Goal: Information Seeking & Learning: Learn about a topic

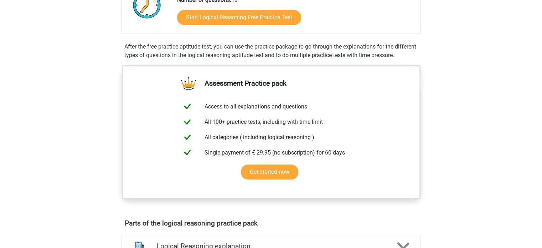
scroll to position [185, 0]
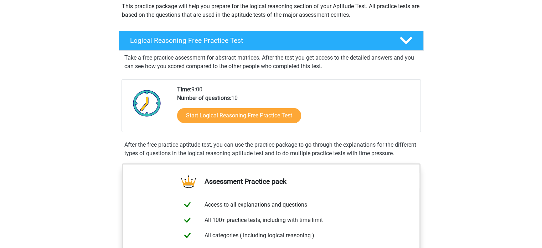
scroll to position [86, 0]
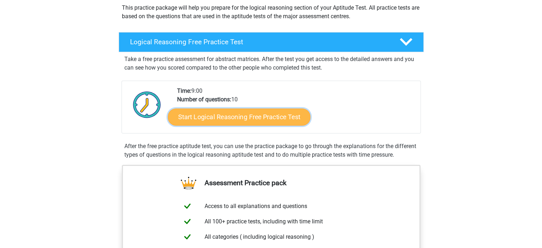
click at [205, 119] on link "Start Logical Reasoning Free Practice Test" at bounding box center [239, 116] width 143 height 17
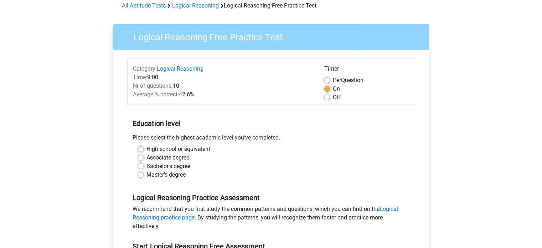
scroll to position [36, 0]
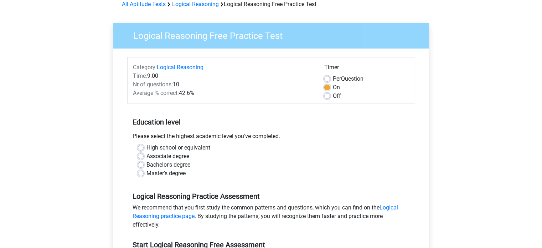
click at [182, 171] on label "Master's degree" at bounding box center [165, 173] width 39 height 9
click at [144, 171] on input "Master's degree" at bounding box center [141, 172] width 6 height 7
radio input "true"
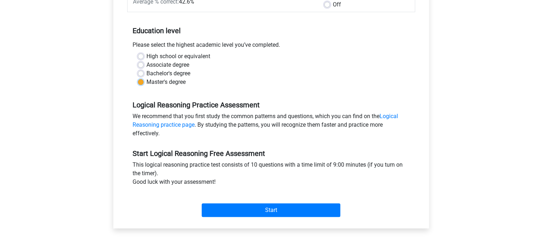
scroll to position [128, 0]
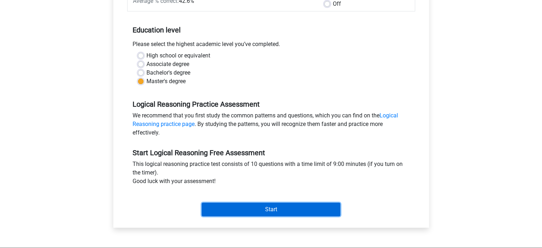
click at [249, 207] on input "Start" at bounding box center [271, 209] width 139 height 14
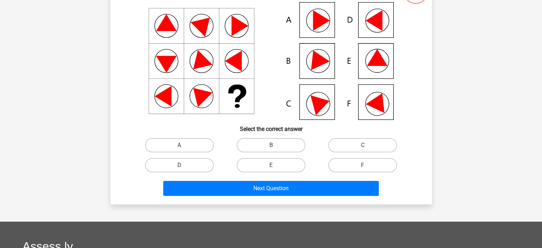
scroll to position [64, 0]
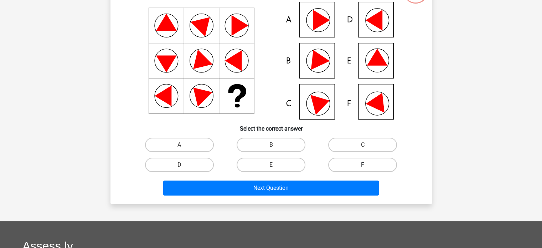
click at [351, 168] on label "F" at bounding box center [362, 165] width 69 height 14
click at [363, 168] on input "F" at bounding box center [365, 167] width 5 height 5
radio input "true"
click at [350, 165] on label "F" at bounding box center [362, 165] width 69 height 14
click at [363, 165] on input "F" at bounding box center [365, 167] width 5 height 5
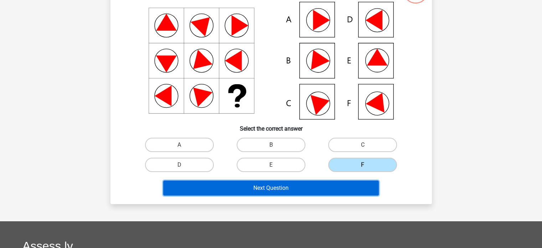
click at [308, 188] on button "Next Question" at bounding box center [271, 187] width 216 height 15
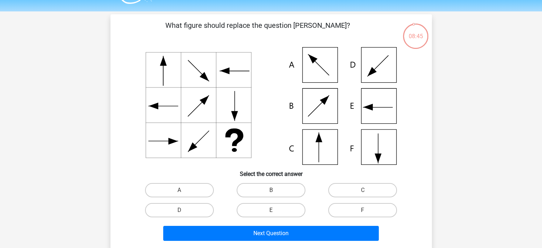
scroll to position [18, 0]
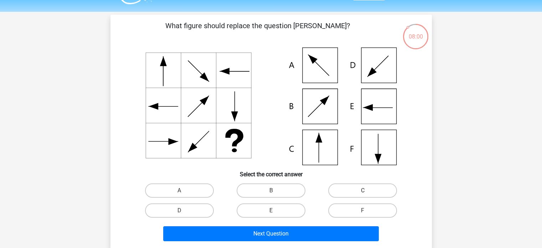
click at [345, 189] on label "C" at bounding box center [362, 190] width 69 height 14
click at [363, 190] on input "C" at bounding box center [365, 192] width 5 height 5
radio input "true"
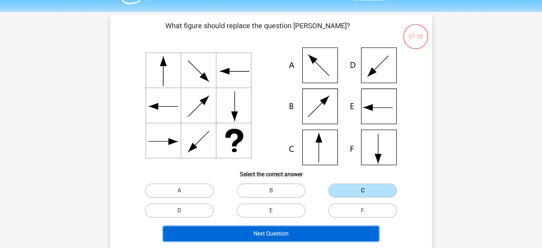
click at [309, 235] on button "Next Question" at bounding box center [271, 233] width 216 height 15
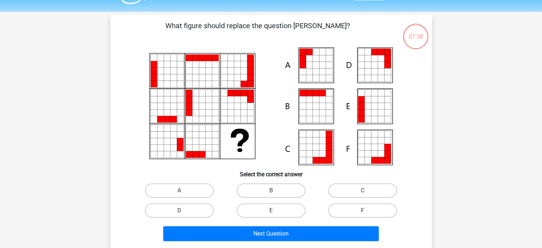
scroll to position [33, 0]
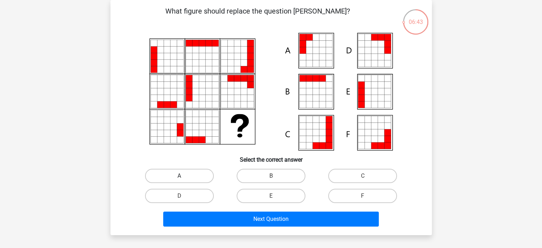
click at [202, 173] on label "A" at bounding box center [179, 176] width 69 height 14
click at [184, 176] on input "A" at bounding box center [181, 178] width 5 height 5
radio input "true"
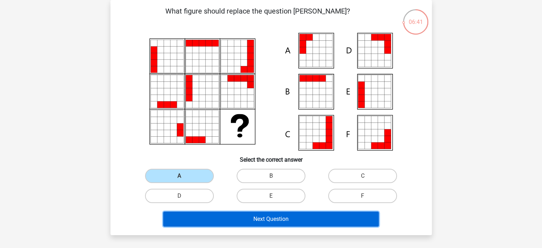
click at [255, 220] on button "Next Question" at bounding box center [271, 218] width 216 height 15
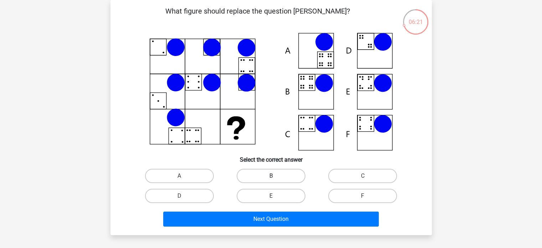
click at [265, 176] on label "B" at bounding box center [271, 176] width 69 height 14
click at [271, 176] on input "B" at bounding box center [273, 178] width 5 height 5
radio input "true"
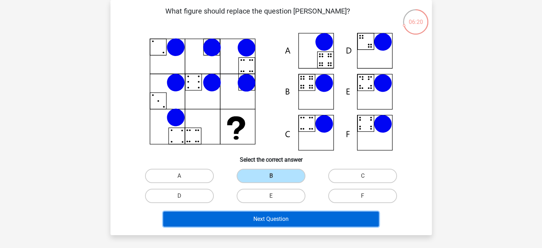
click at [254, 218] on button "Next Question" at bounding box center [271, 218] width 216 height 15
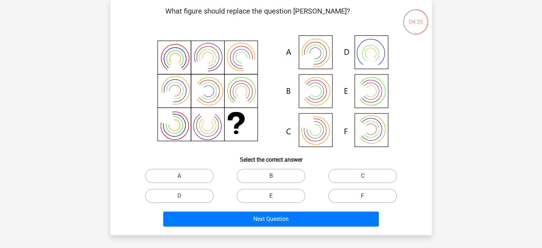
click at [281, 194] on label "E" at bounding box center [271, 196] width 69 height 14
click at [275, 196] on input "E" at bounding box center [273, 198] width 5 height 5
radio input "true"
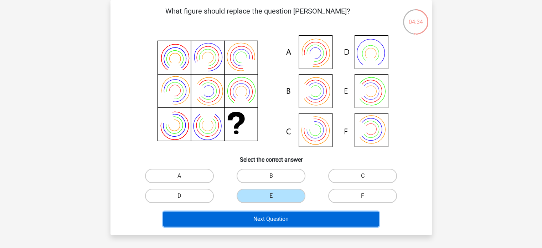
click at [294, 216] on button "Next Question" at bounding box center [271, 218] width 216 height 15
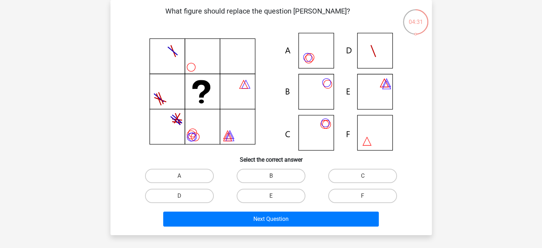
scroll to position [25, 0]
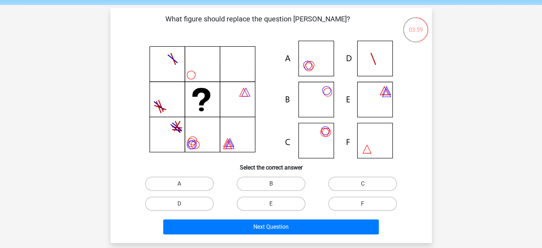
click at [499, 79] on div "Register Nederlands English" at bounding box center [271, 211] width 542 height 473
click at [339, 185] on label "C" at bounding box center [362, 183] width 69 height 14
click at [363, 185] on input "C" at bounding box center [365, 186] width 5 height 5
radio input "true"
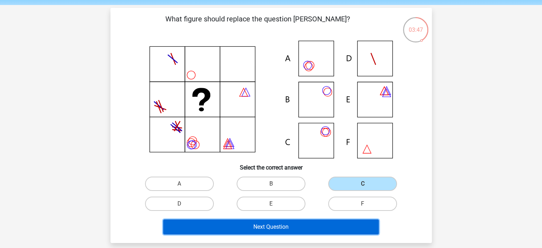
click at [294, 220] on button "Next Question" at bounding box center [271, 226] width 216 height 15
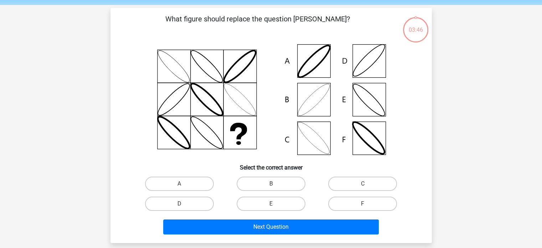
scroll to position [33, 0]
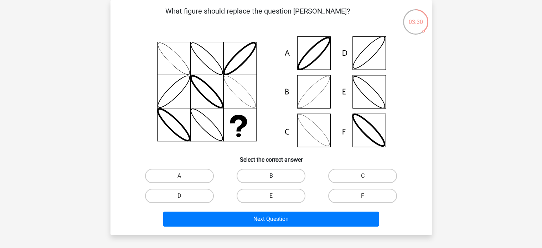
click at [272, 173] on label "B" at bounding box center [271, 176] width 69 height 14
click at [272, 176] on input "B" at bounding box center [273, 178] width 5 height 5
radio input "true"
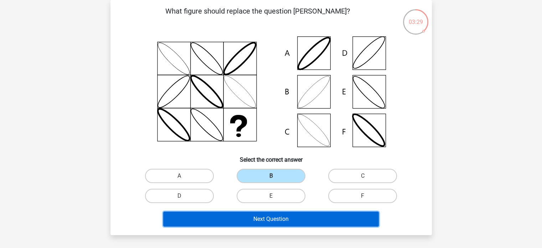
click at [291, 218] on button "Next Question" at bounding box center [271, 218] width 216 height 15
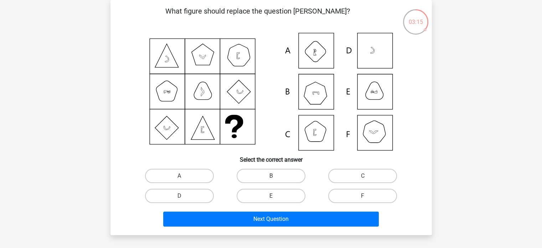
click at [281, 166] on div "B" at bounding box center [271, 176] width 92 height 20
click at [277, 179] on label "B" at bounding box center [271, 176] width 69 height 14
click at [275, 179] on input "B" at bounding box center [273, 178] width 5 height 5
radio input "true"
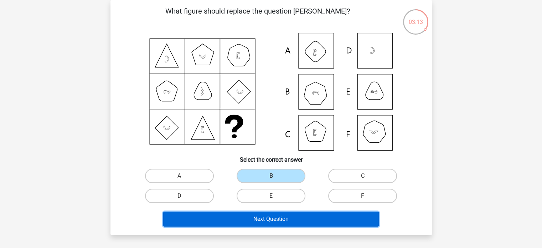
click at [293, 219] on button "Next Question" at bounding box center [271, 218] width 216 height 15
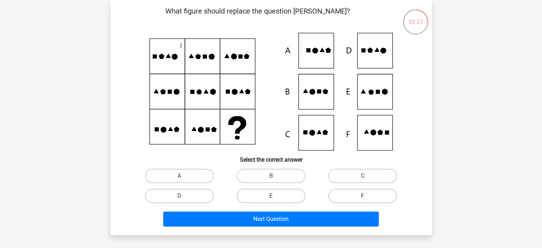
click at [375, 96] on icon at bounding box center [271, 92] width 287 height 118
click at [279, 193] on label "E" at bounding box center [271, 196] width 69 height 14
click at [275, 196] on input "E" at bounding box center [273, 198] width 5 height 5
radio input "true"
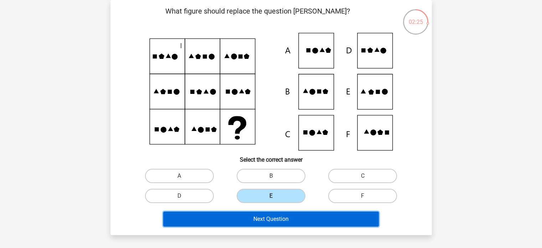
click at [289, 216] on button "Next Question" at bounding box center [271, 218] width 216 height 15
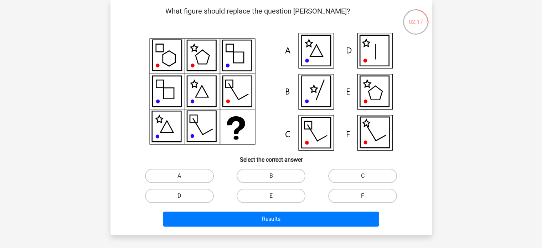
click at [181, 198] on input "D" at bounding box center [181, 198] width 5 height 5
radio input "true"
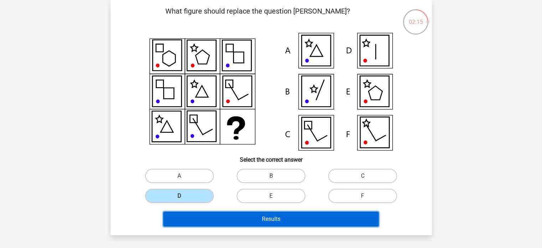
click at [259, 221] on button "Results" at bounding box center [271, 218] width 216 height 15
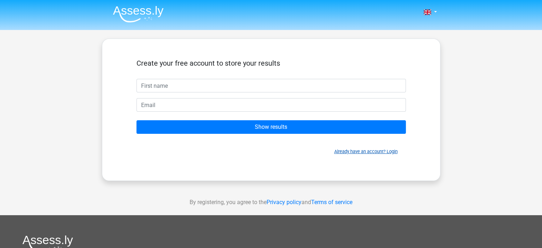
click at [391, 149] on link "Already have an account? Login" at bounding box center [365, 151] width 63 height 5
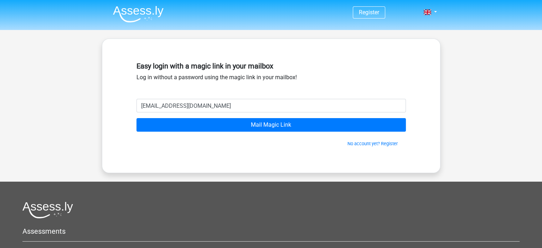
type input "[EMAIL_ADDRESS][DOMAIN_NAME]"
click at [136, 118] on input "Mail Magic Link" at bounding box center [270, 125] width 269 height 14
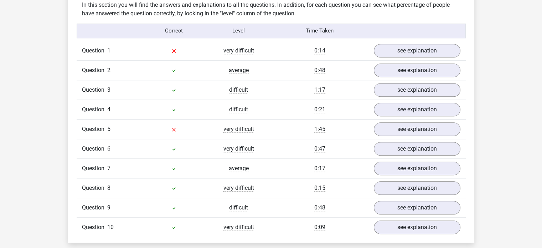
scroll to position [602, 0]
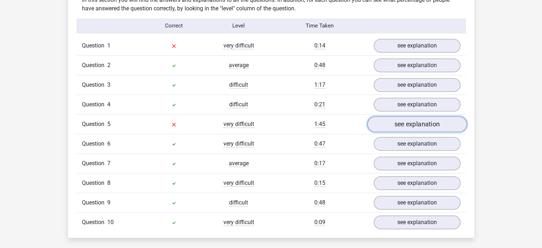
click at [384, 119] on link "see explanation" at bounding box center [416, 124] width 99 height 16
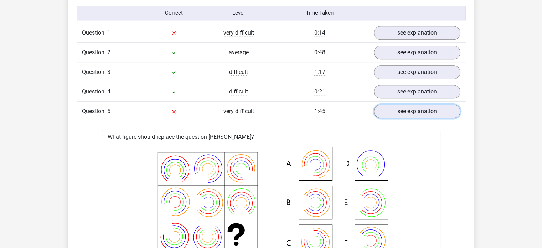
scroll to position [613, 0]
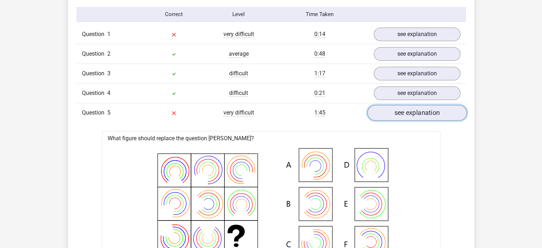
click at [380, 116] on link "see explanation" at bounding box center [416, 113] width 99 height 16
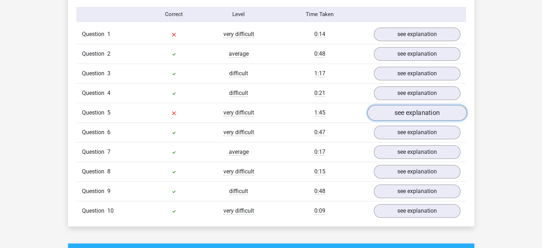
click at [382, 111] on link "see explanation" at bounding box center [416, 113] width 99 height 16
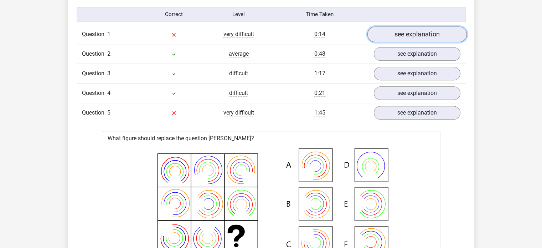
click at [409, 37] on link "see explanation" at bounding box center [416, 34] width 99 height 16
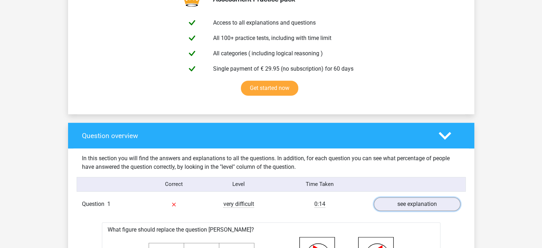
scroll to position [420, 0]
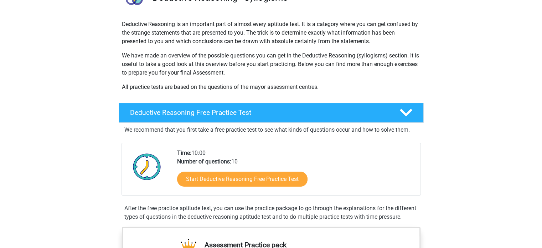
scroll to position [70, 0]
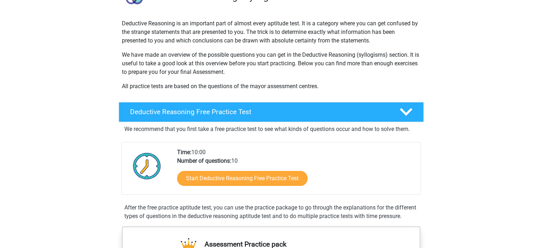
click at [202, 131] on p "We recommend that you first take a free practice test to see what kinds of ques…" at bounding box center [271, 129] width 294 height 9
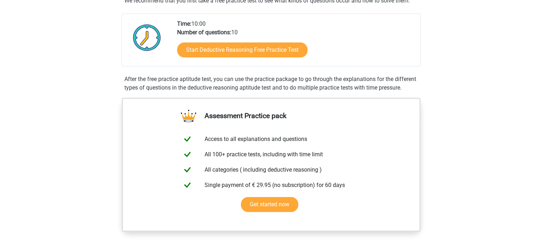
scroll to position [195, 0]
